Goal: Task Accomplishment & Management: Manage account settings

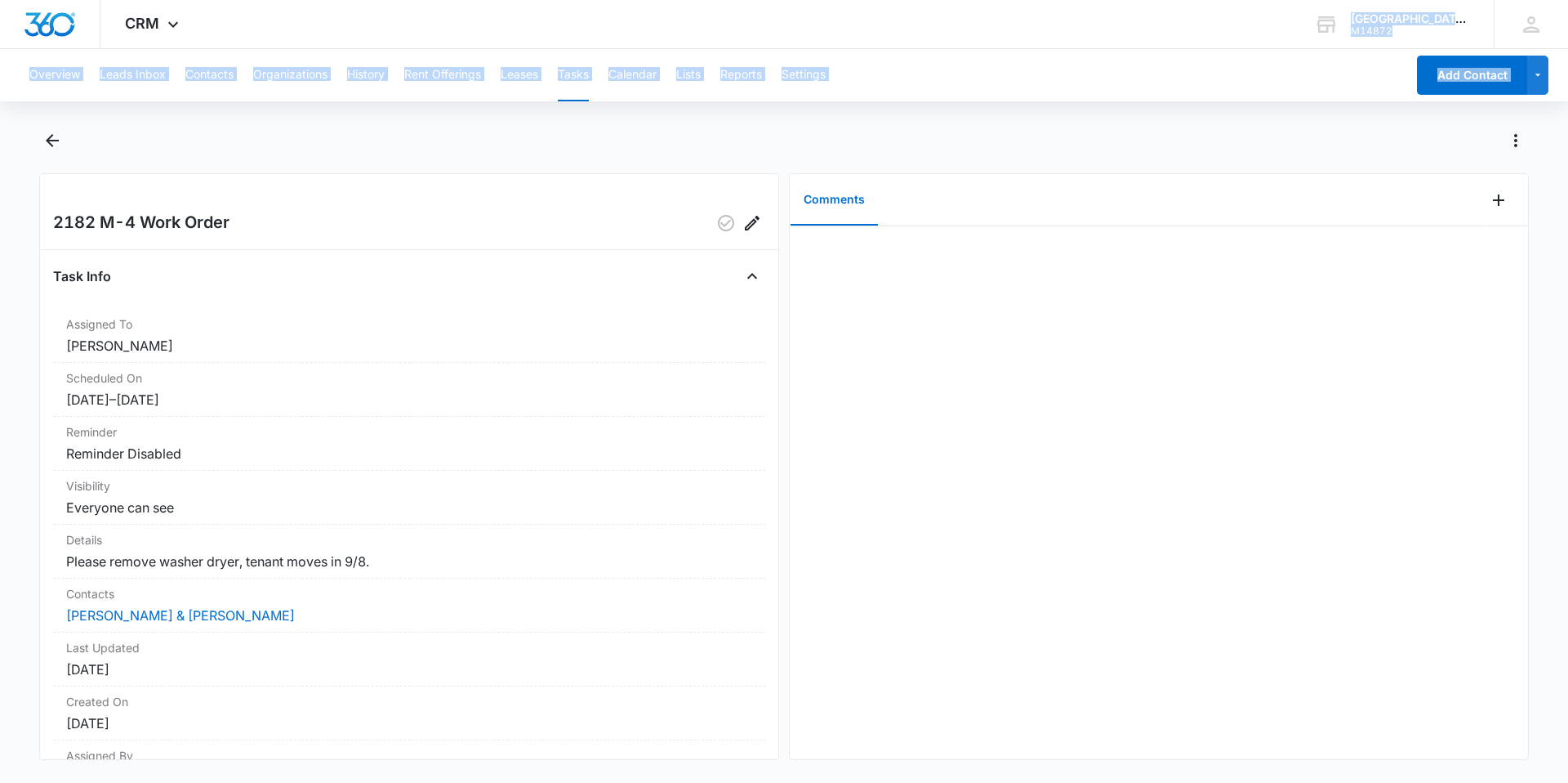
click at [1016, 114] on div "Overview Leads Inbox Contacts Organizations History Rent Offerings Leases Tasks…" at bounding box center [784, 413] width 1568 height 731
click at [60, 141] on icon "Back" at bounding box center [52, 140] width 20 height 20
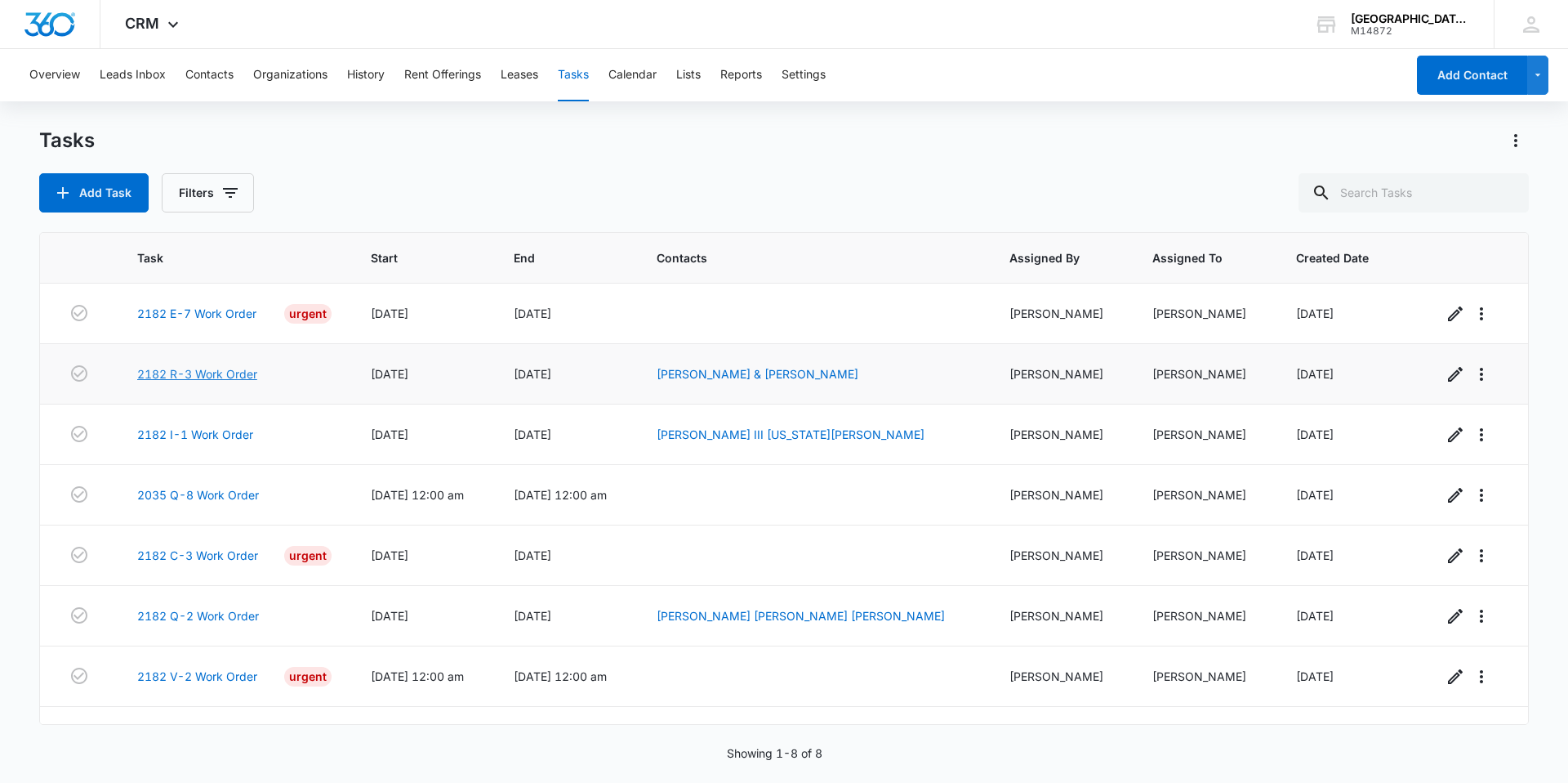
click at [213, 371] on link "2182 R-3 Work Order" at bounding box center [197, 373] width 120 height 17
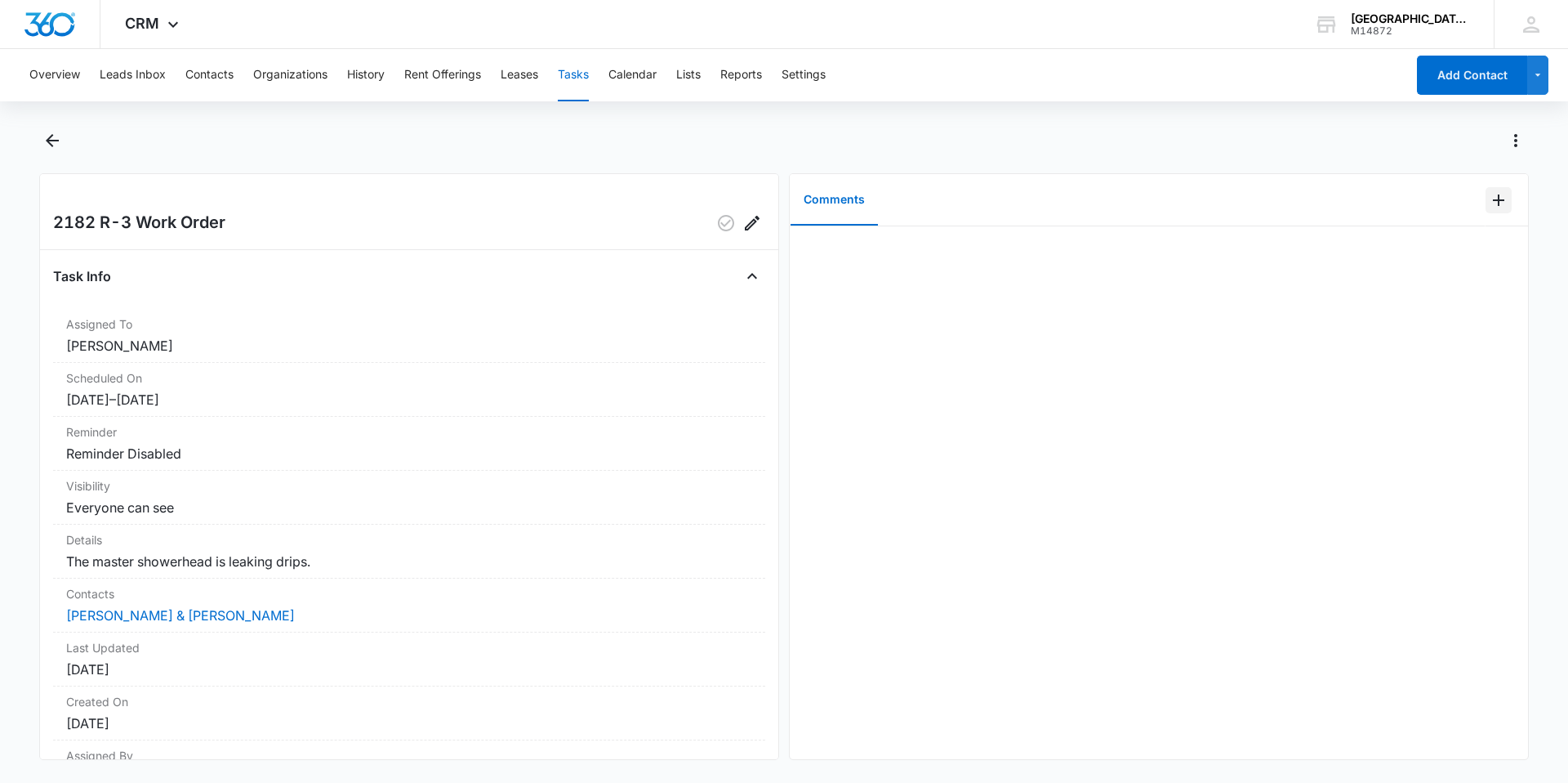
click at [1493, 205] on icon "Add Comment" at bounding box center [1499, 200] width 11 height 11
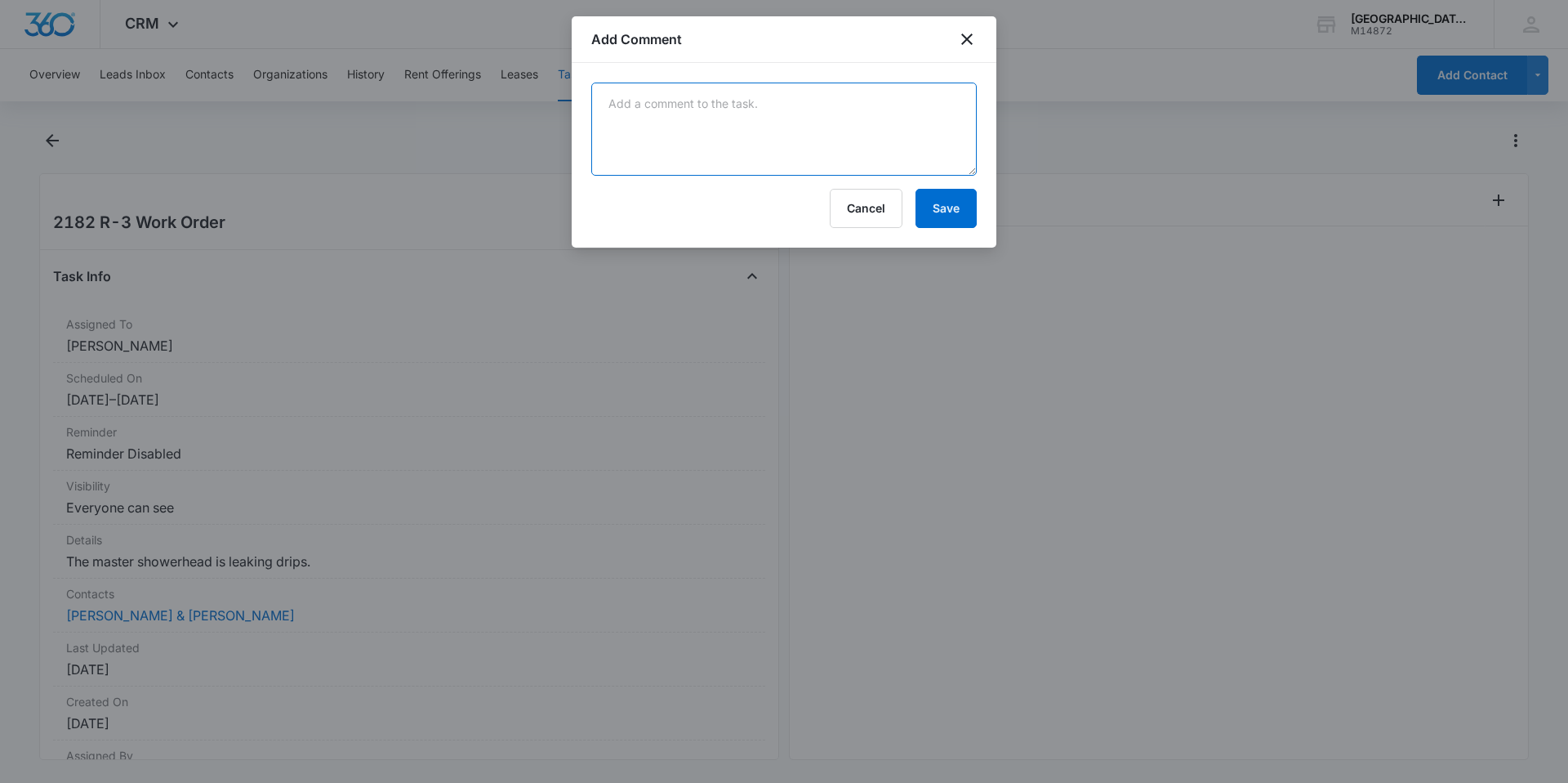
click at [708, 138] on textarea at bounding box center [784, 130] width 386 height 93
type textarea "changed shower cartridge"
click at [982, 215] on div "changed shower cartridge Cancel Save" at bounding box center [784, 155] width 425 height 185
click at [956, 201] on button "Save" at bounding box center [945, 208] width 61 height 39
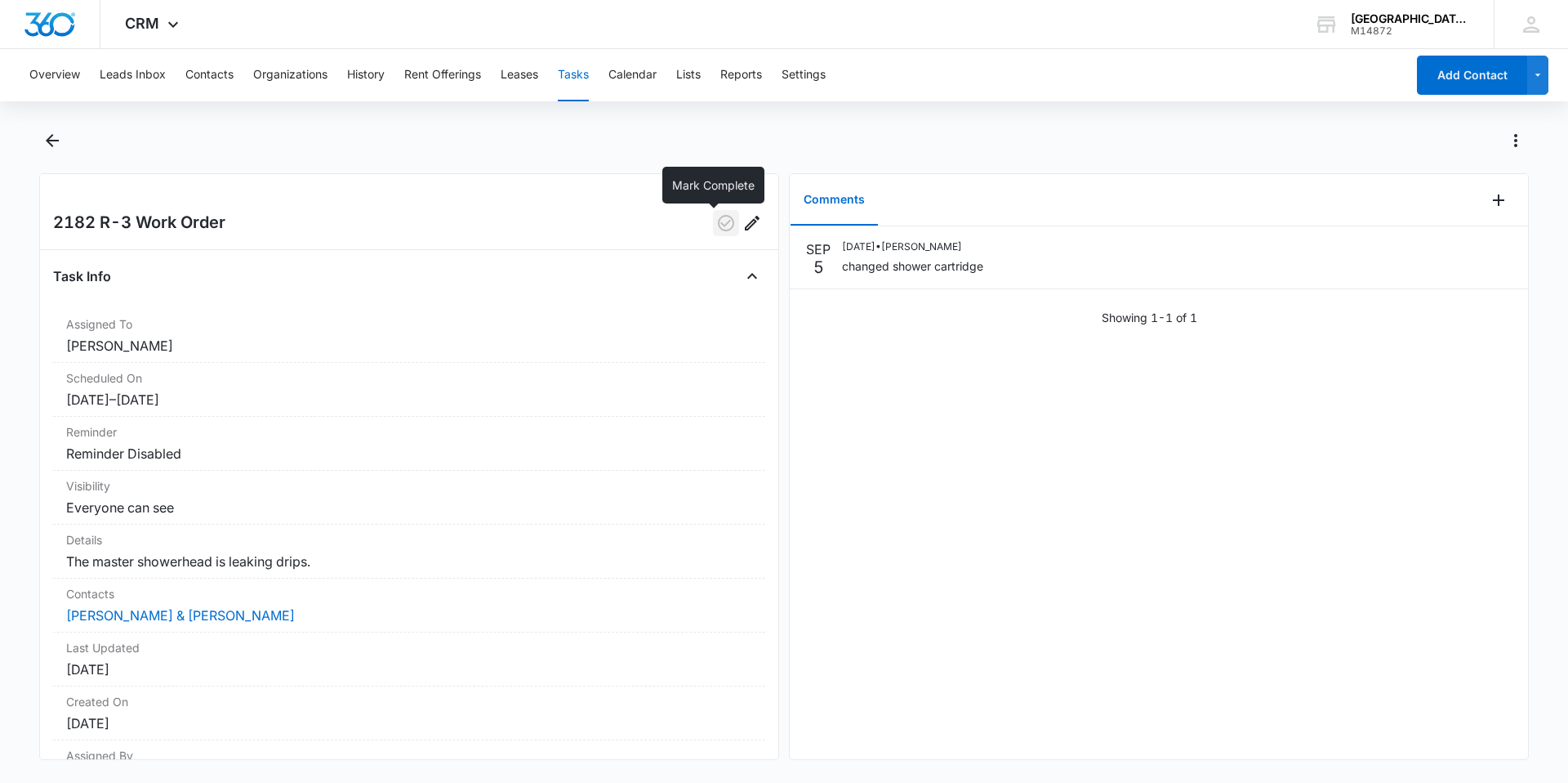
click at [720, 220] on icon "button" at bounding box center [725, 223] width 16 height 16
click at [49, 135] on icon "Back" at bounding box center [52, 140] width 20 height 20
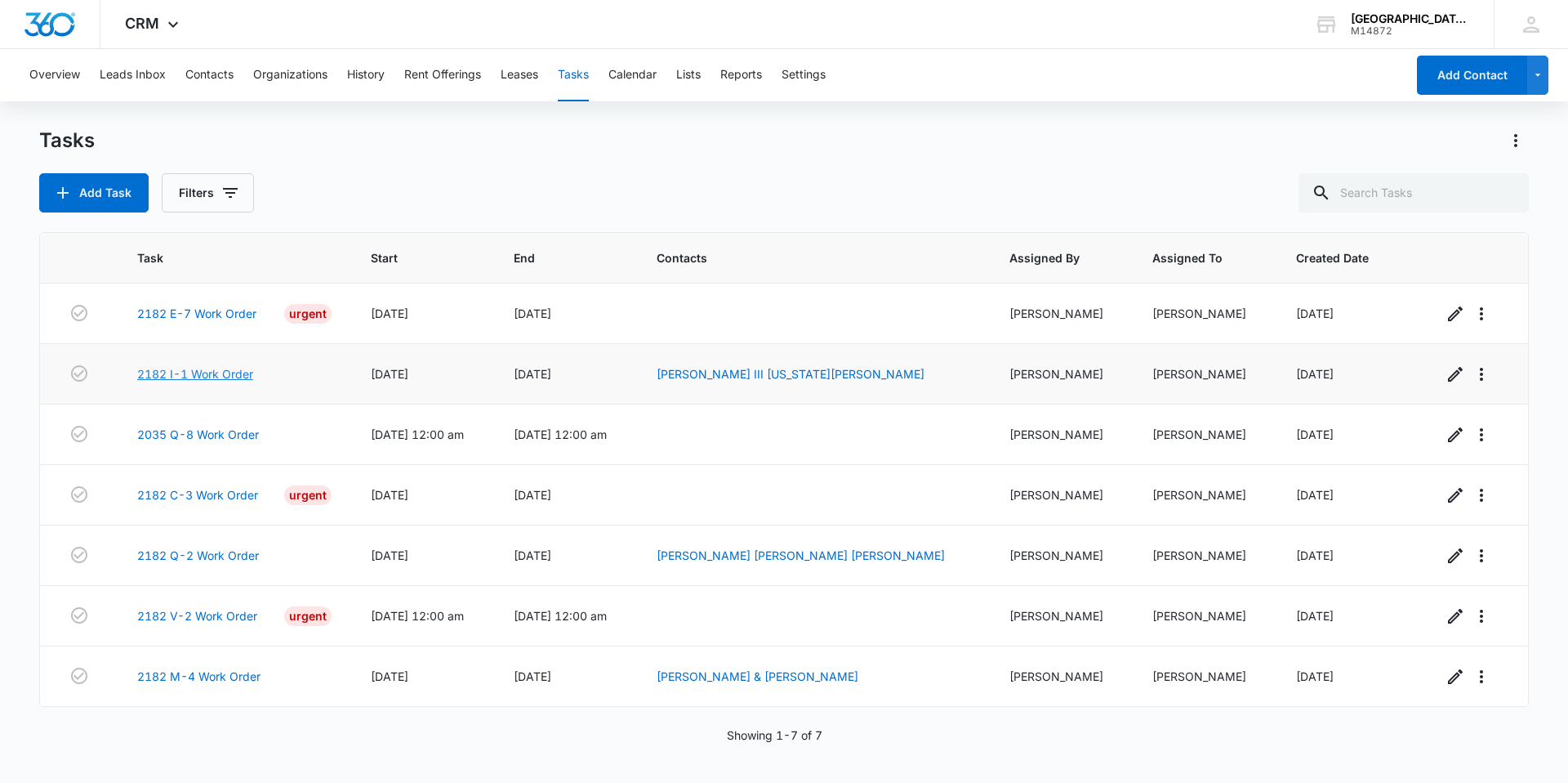
click at [229, 374] on link "2182 I-1 Work Order" at bounding box center [195, 373] width 116 height 17
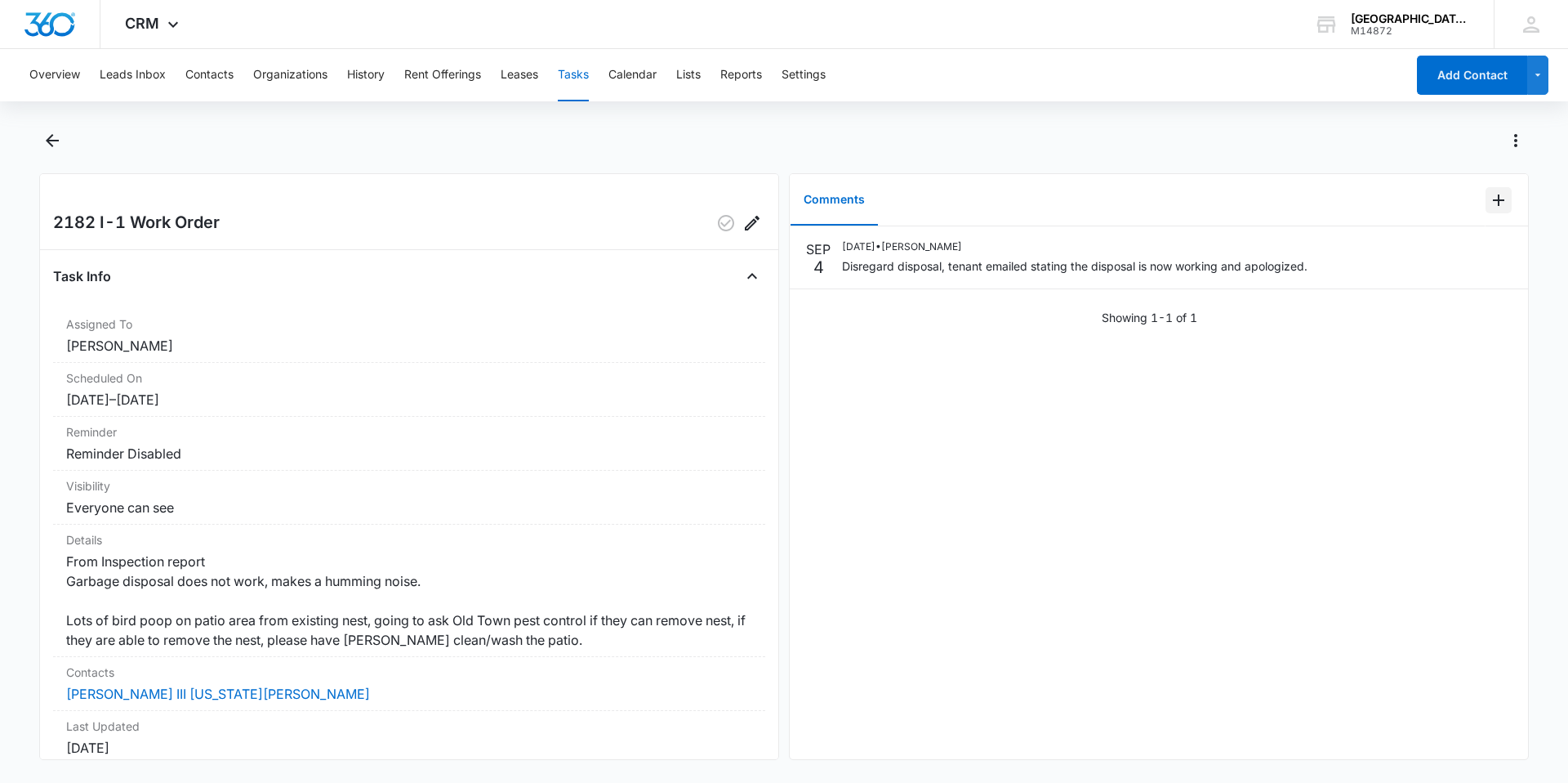
click at [1492, 194] on icon "Add Comment" at bounding box center [1498, 200] width 20 height 20
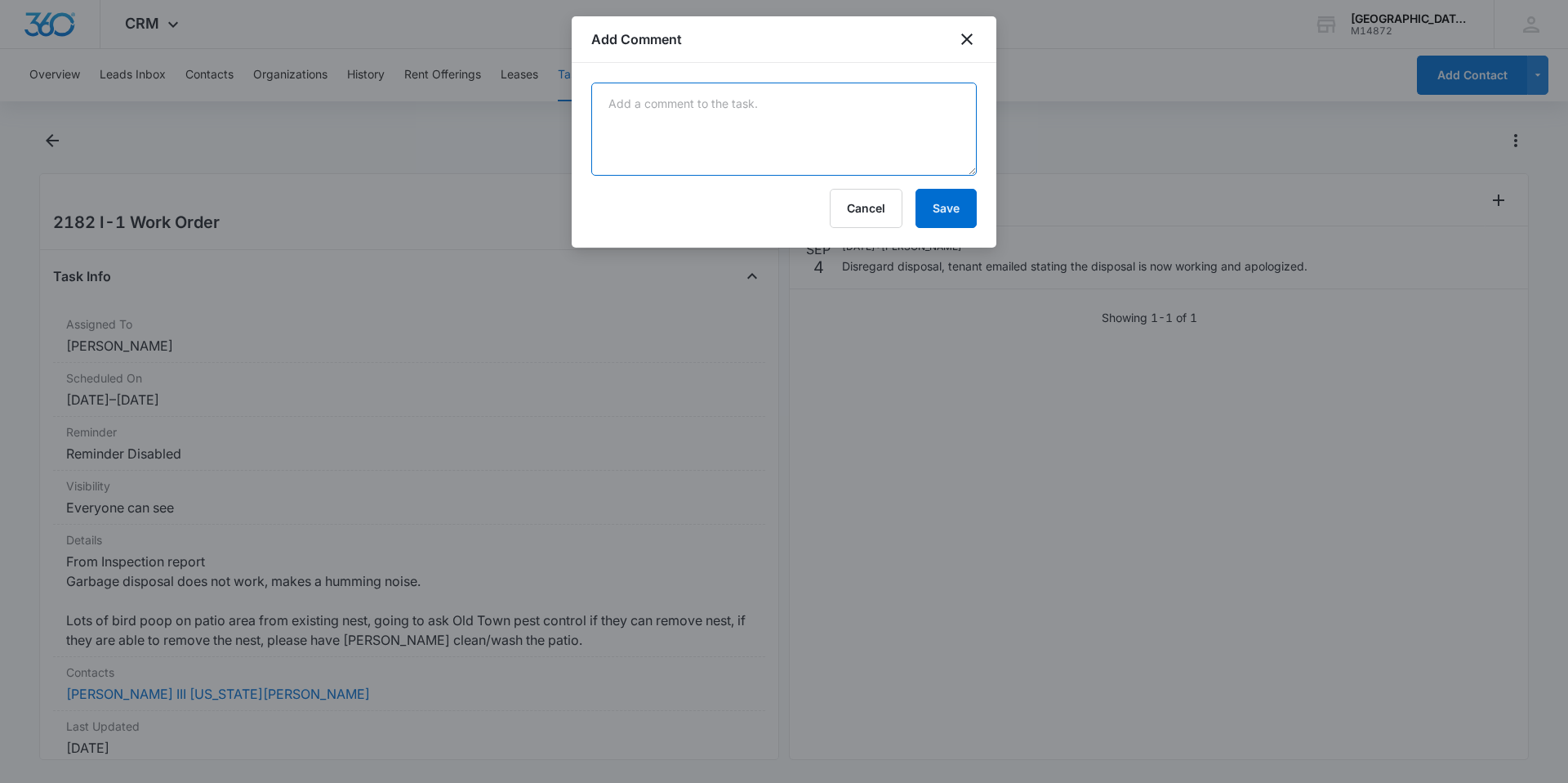
click at [838, 110] on textarea at bounding box center [784, 130] width 386 height 93
type textarea "cleaned nest and poop"
click at [943, 219] on button "Save" at bounding box center [945, 208] width 61 height 39
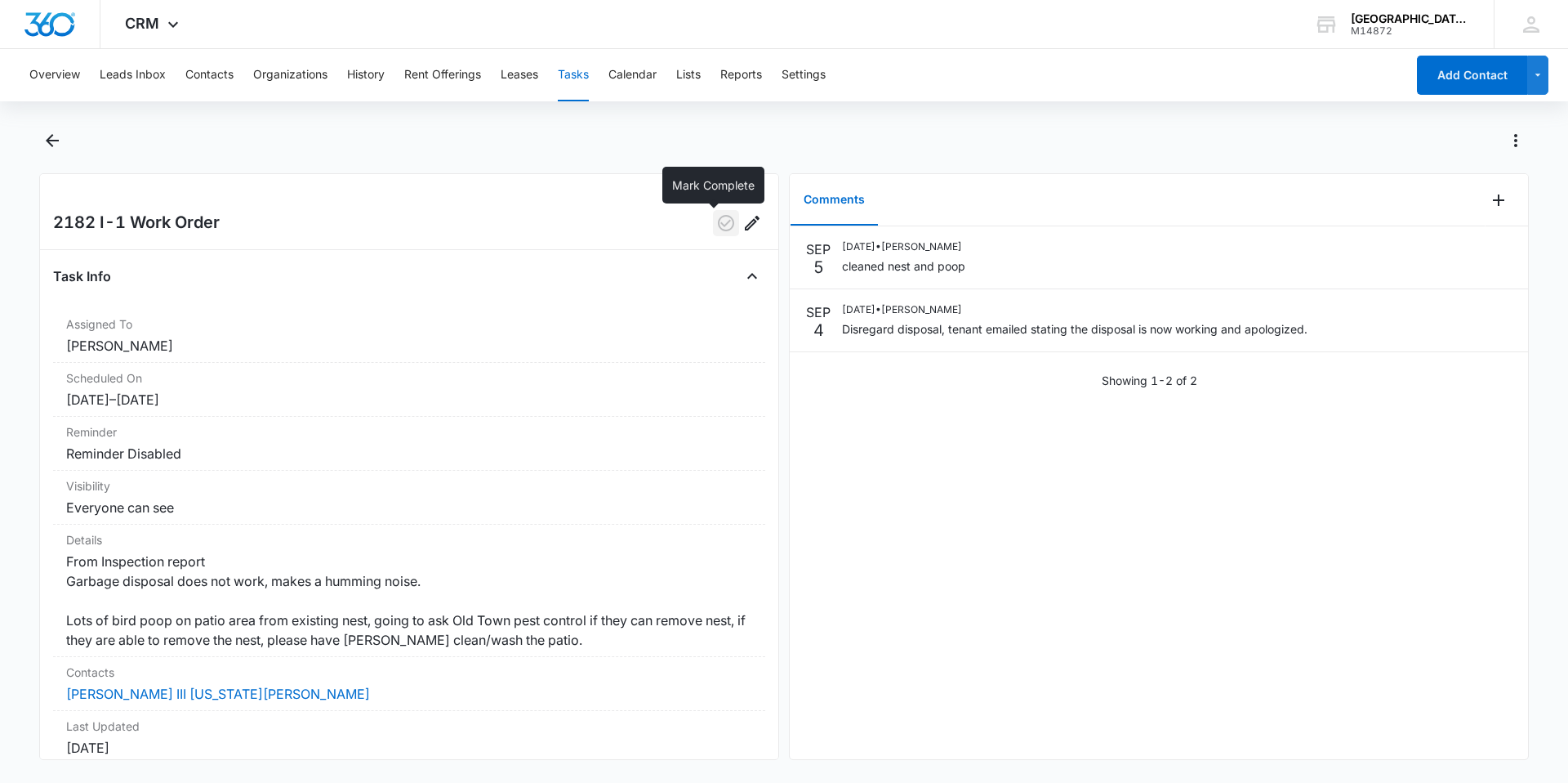
click at [716, 231] on icon "button" at bounding box center [725, 223] width 20 height 20
click at [64, 132] on button "Back" at bounding box center [51, 140] width 26 height 26
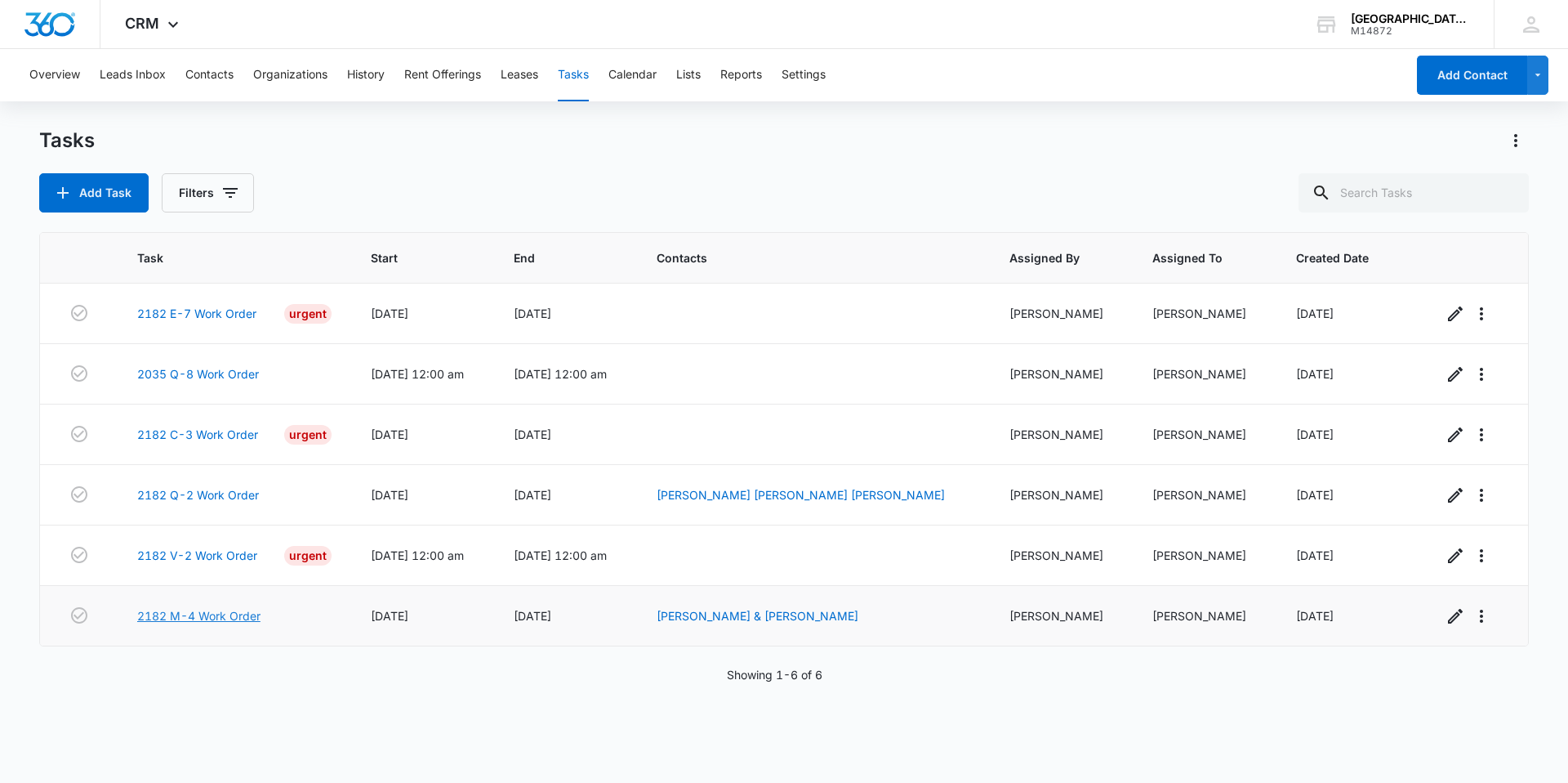
click at [227, 620] on link "2182 M-4 Work Order" at bounding box center [199, 615] width 124 height 17
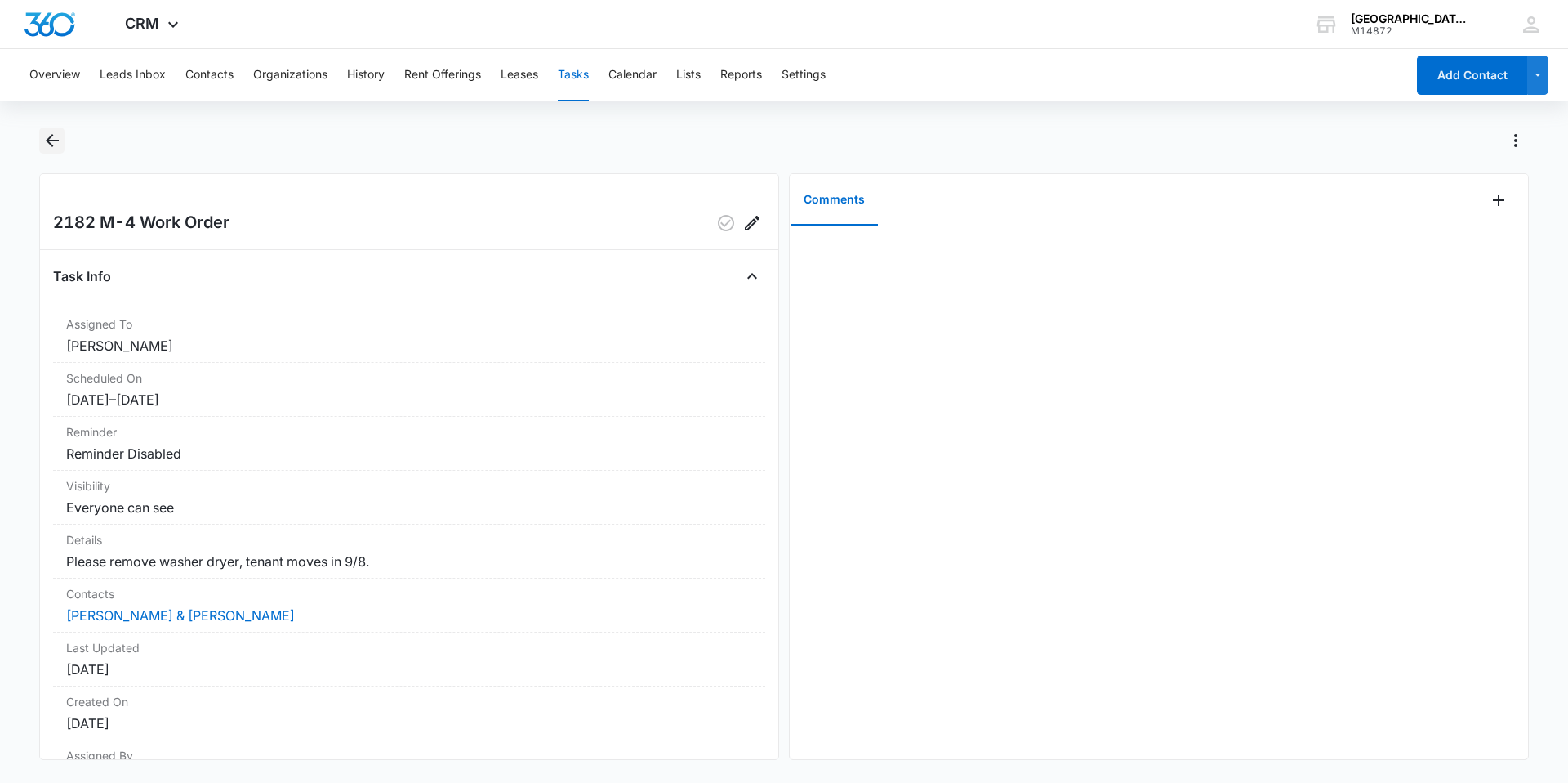
click at [44, 130] on icon "Back" at bounding box center [52, 140] width 20 height 20
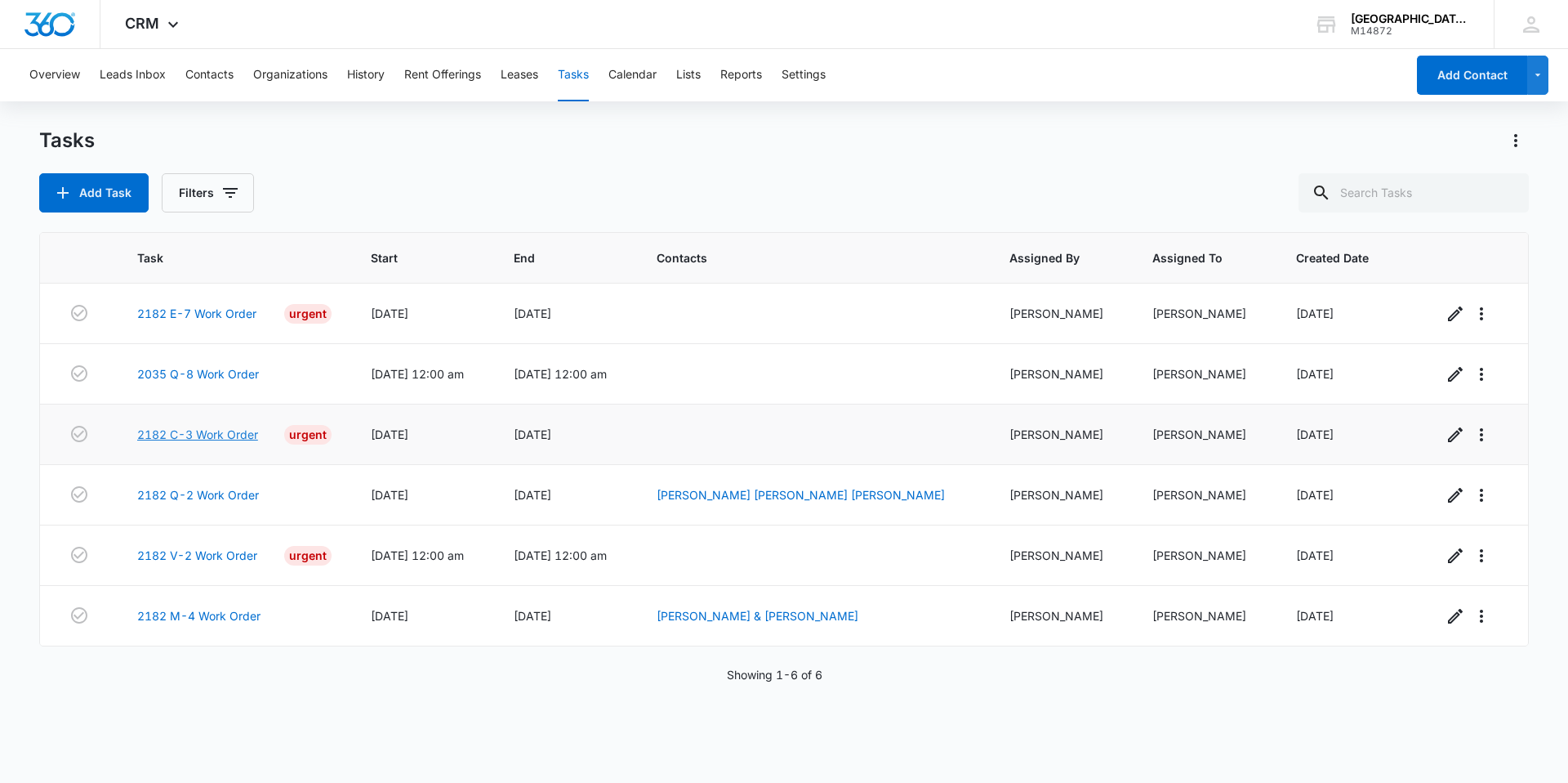
click at [197, 433] on link "2182 C-3 Work Order" at bounding box center [197, 434] width 121 height 17
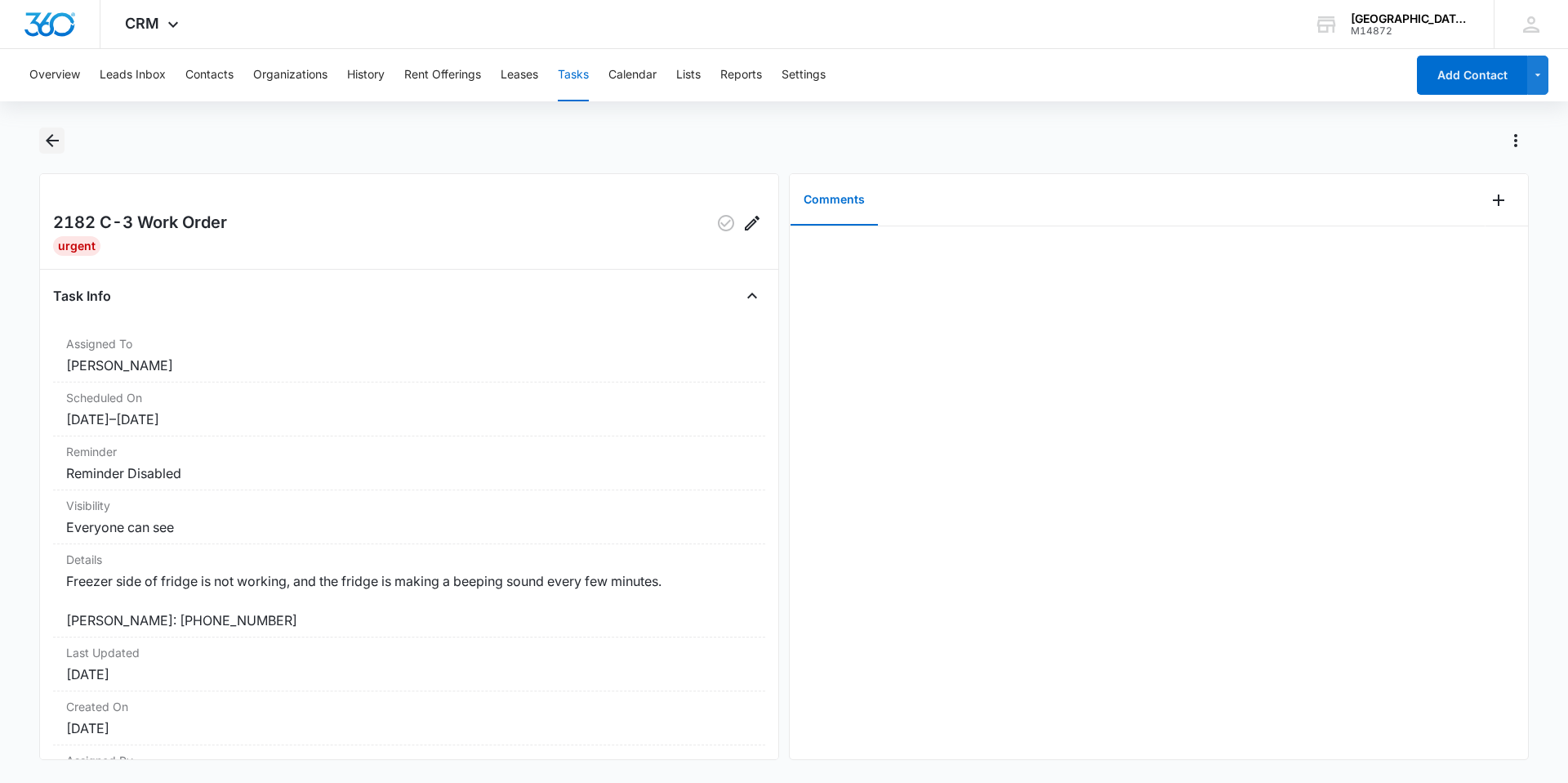
click at [57, 147] on icon "Back" at bounding box center [52, 140] width 20 height 20
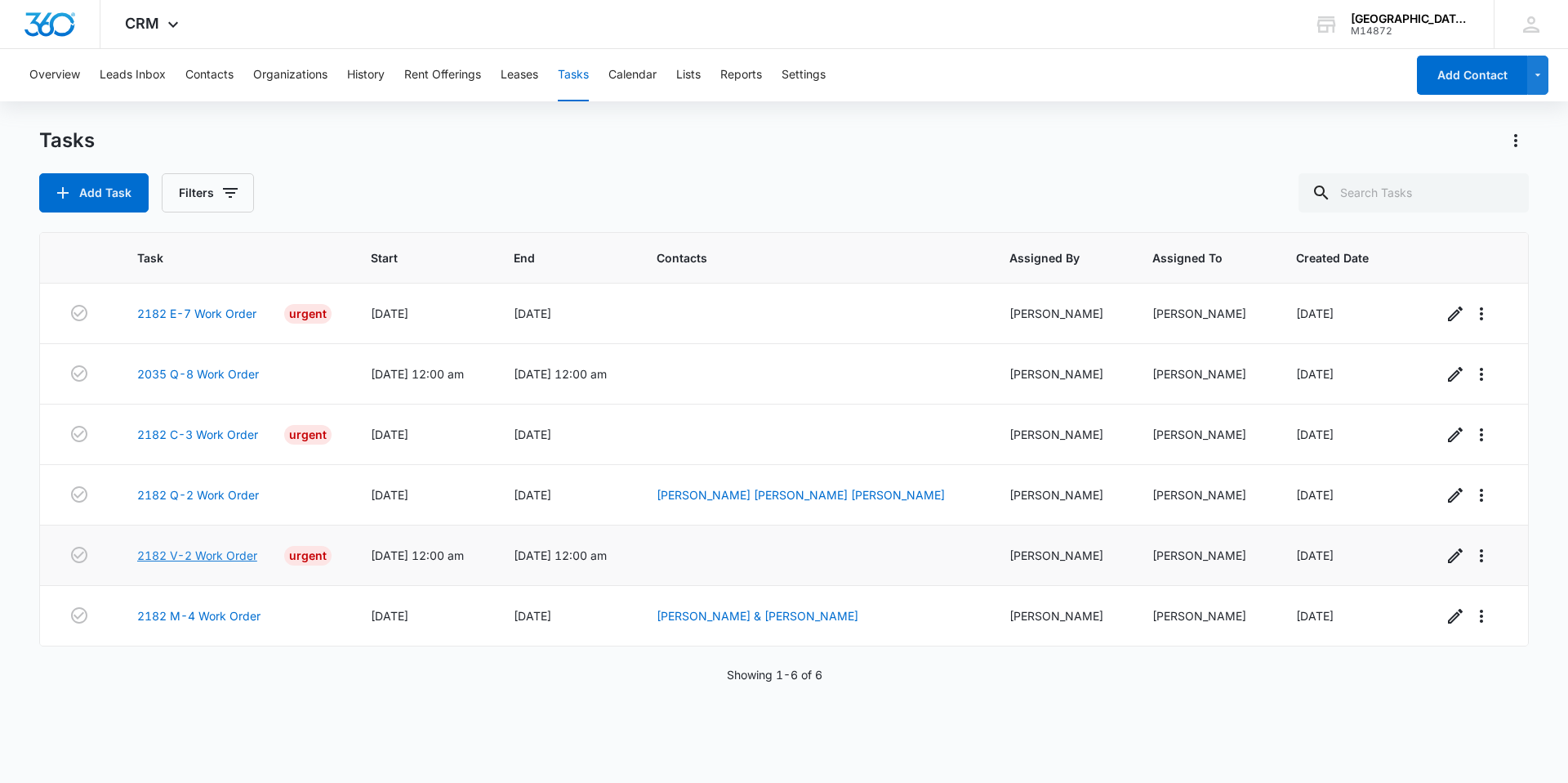
click at [249, 551] on link "2182 V-2 Work Order" at bounding box center [197, 555] width 120 height 17
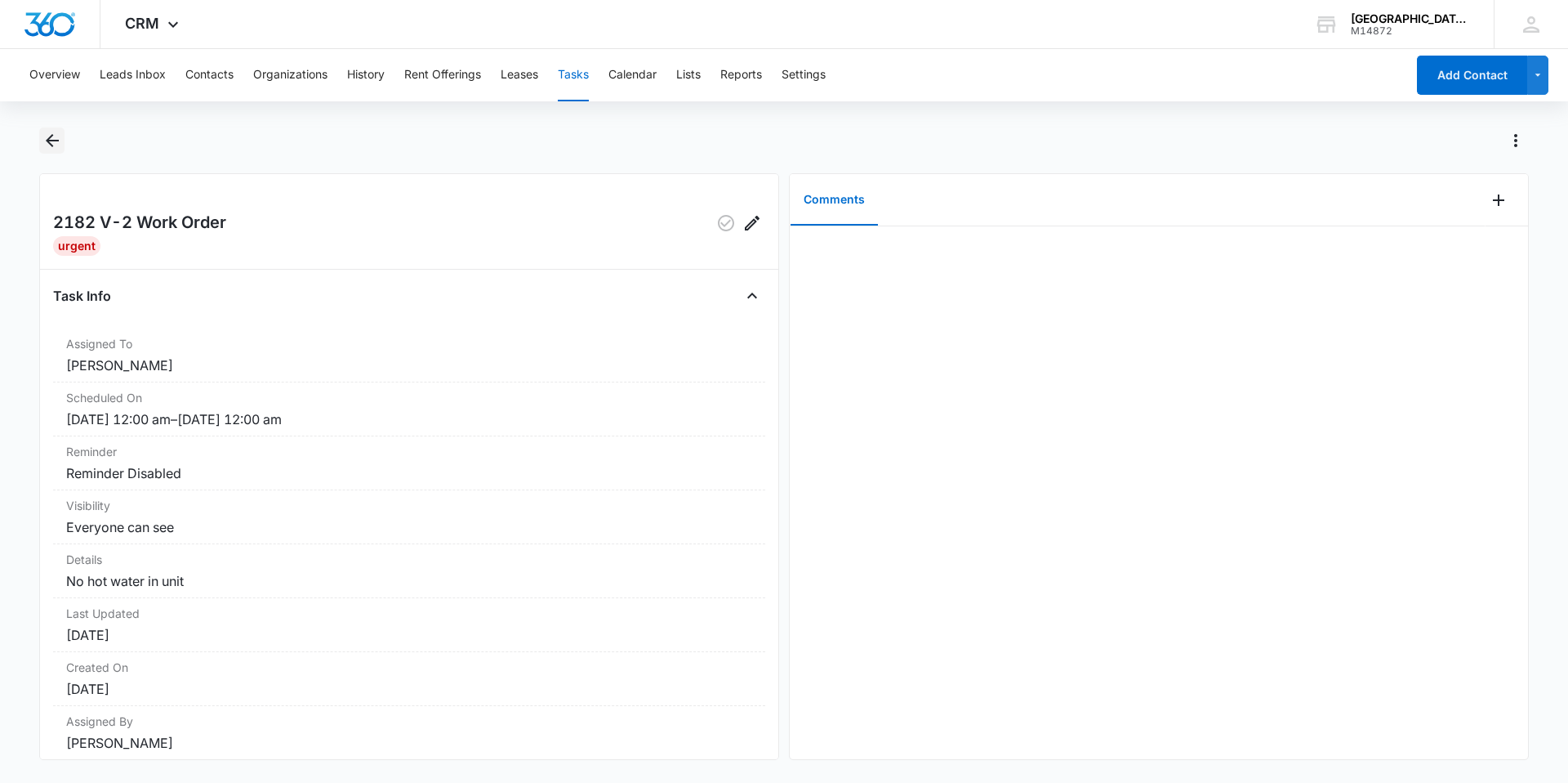
click at [44, 138] on icon "Back" at bounding box center [52, 140] width 20 height 20
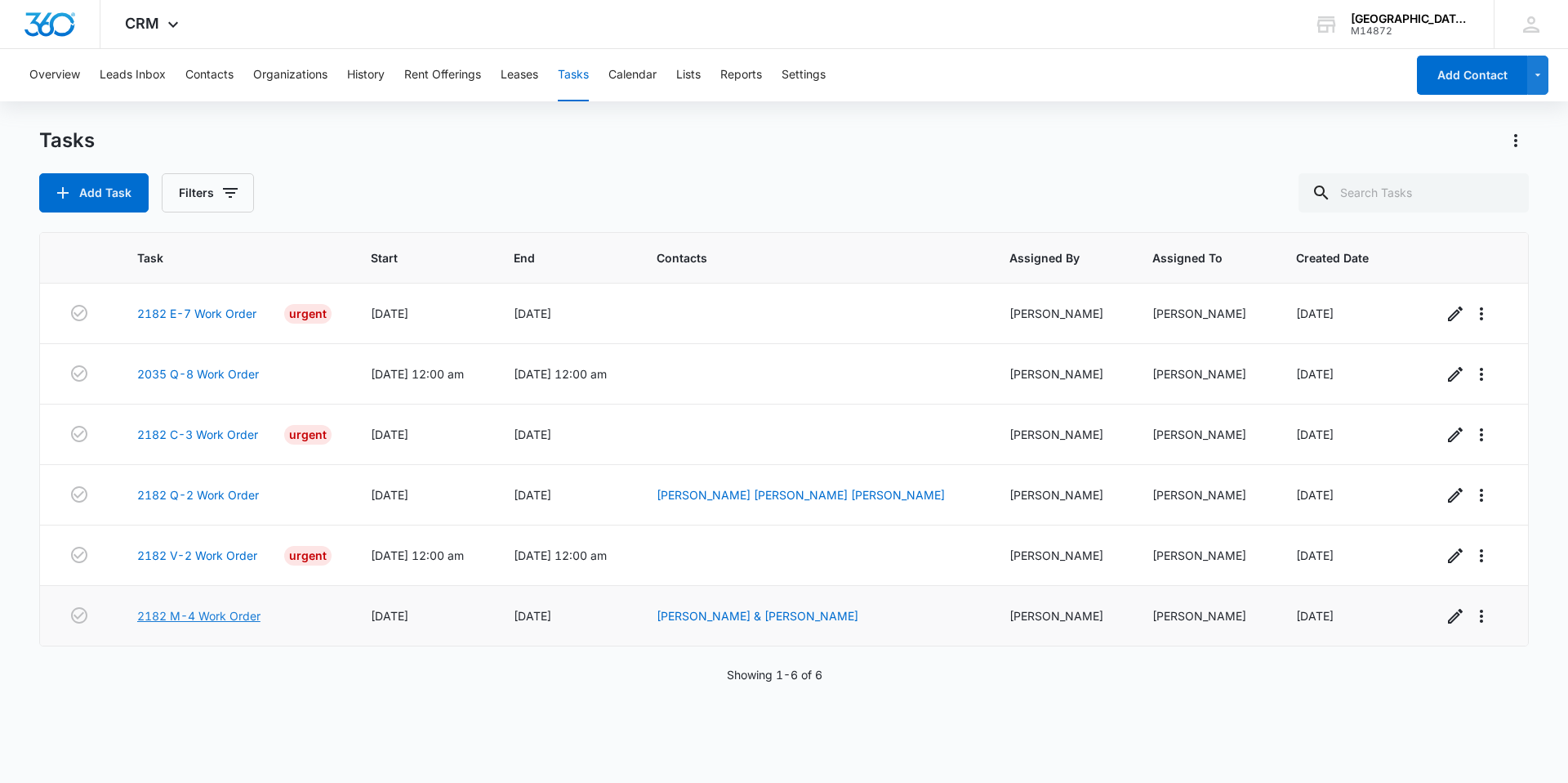
click at [219, 610] on link "2182 M-4 Work Order" at bounding box center [199, 615] width 124 height 17
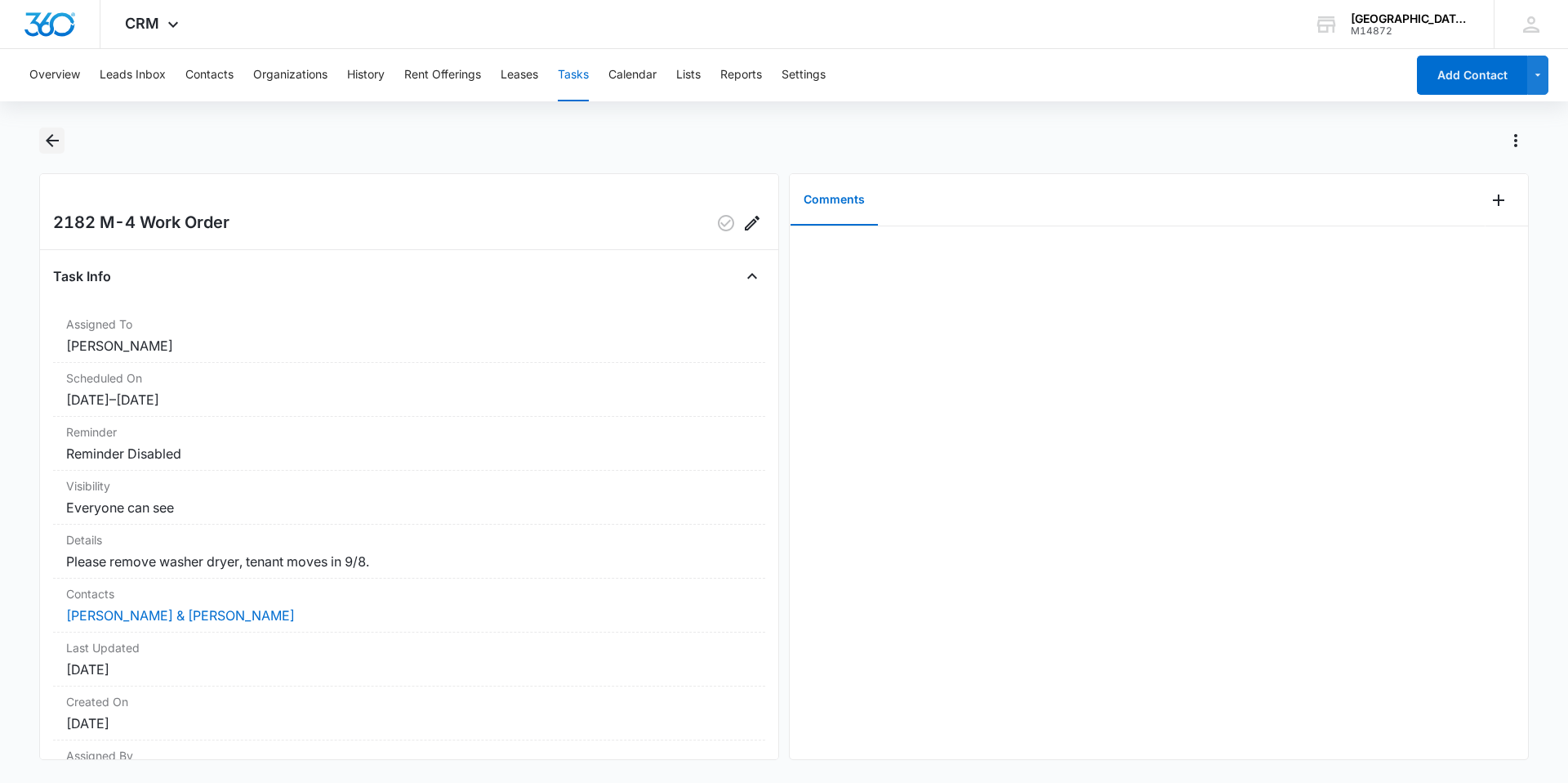
click at [49, 145] on icon "Back" at bounding box center [52, 140] width 20 height 20
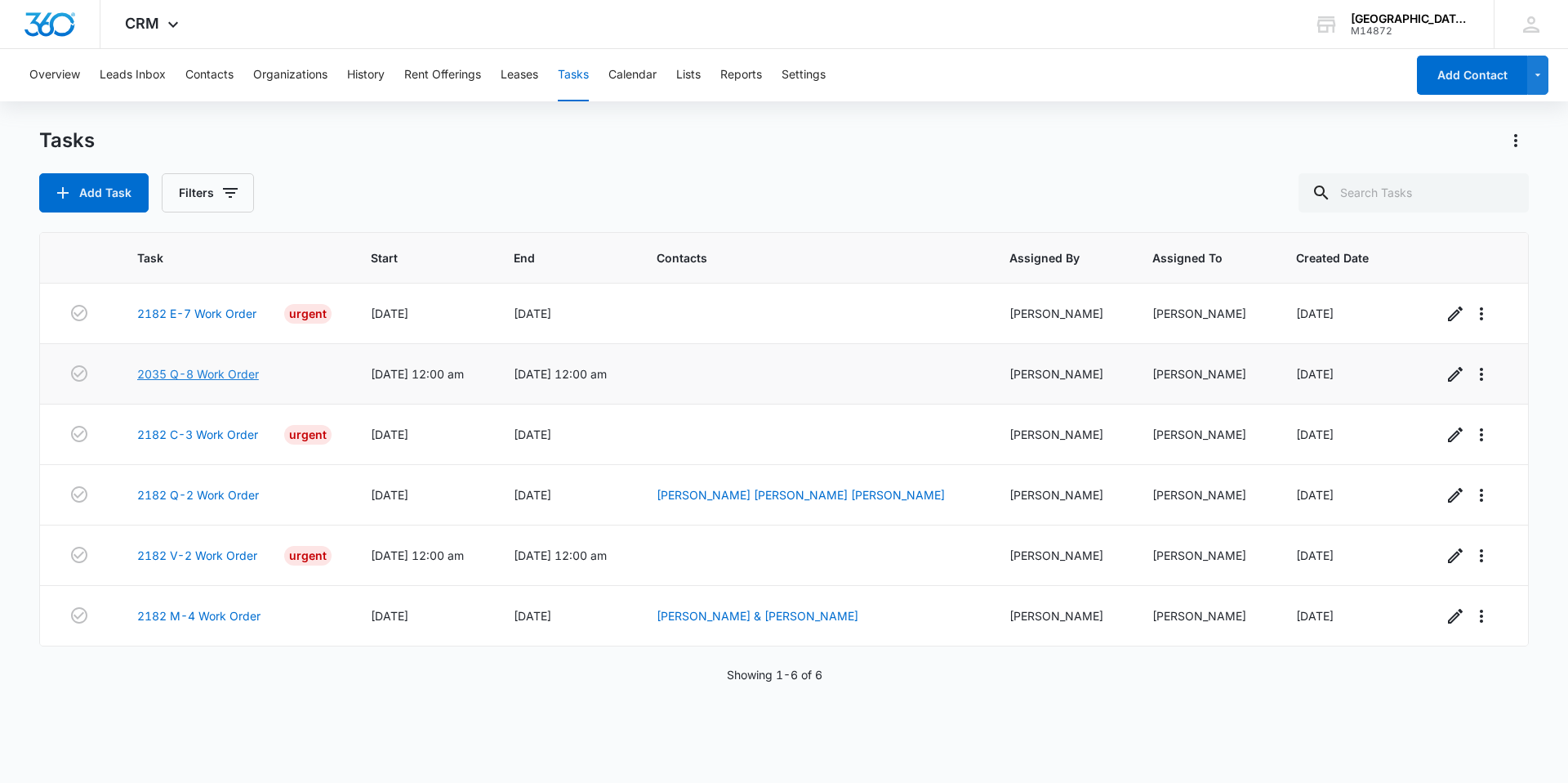
click at [245, 370] on link "2035 Q-8 Work Order" at bounding box center [198, 373] width 122 height 17
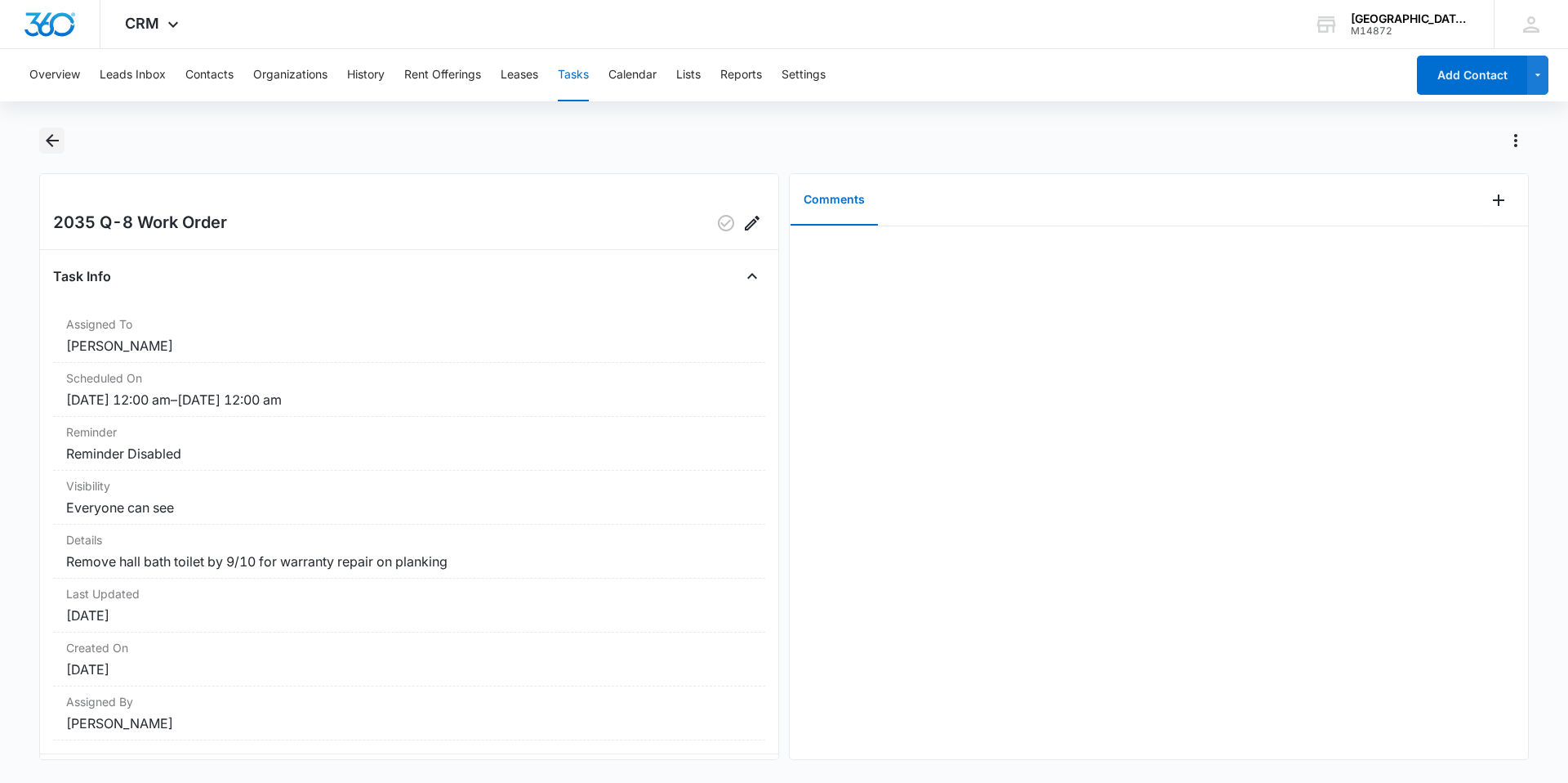
click at [54, 145] on icon "Back" at bounding box center [52, 140] width 20 height 20
